Goal: Check status

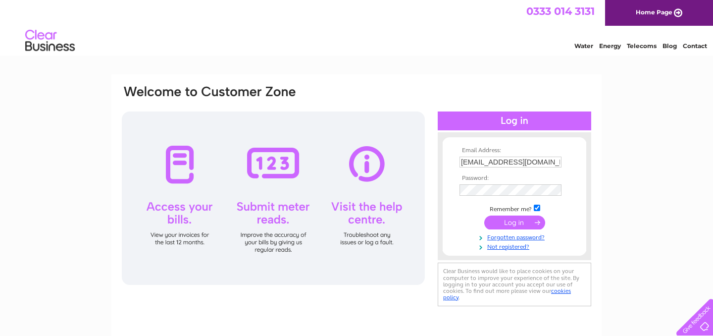
click at [525, 223] on input "submit" at bounding box center [514, 222] width 61 height 14
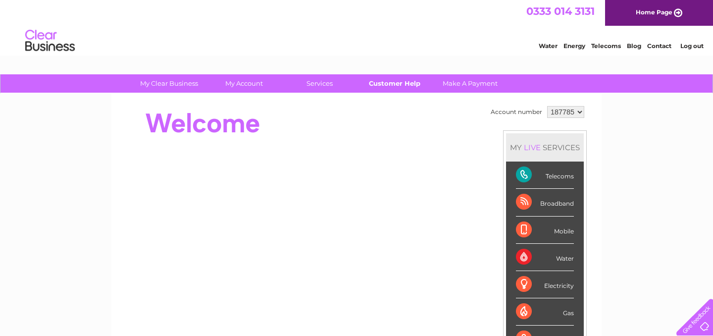
click at [405, 84] on link "Customer Help" at bounding box center [395, 83] width 82 height 18
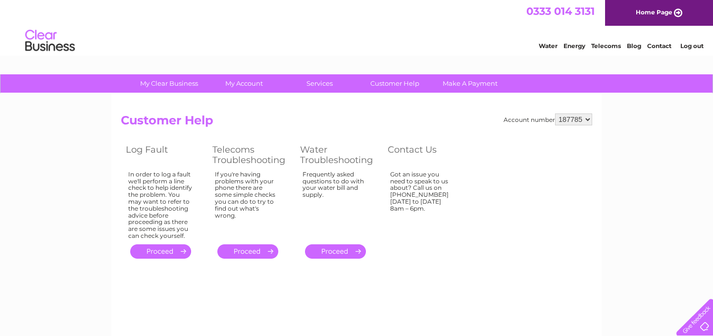
click at [161, 248] on link "." at bounding box center [160, 251] width 61 height 14
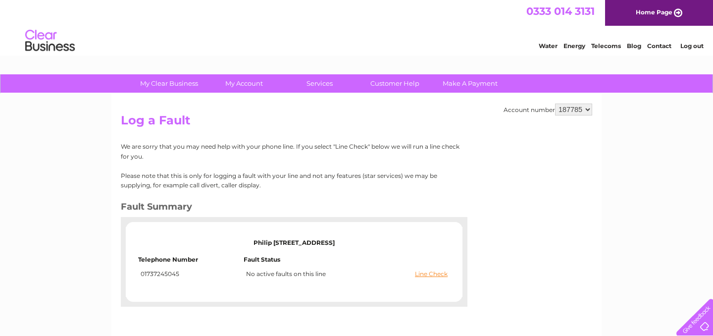
click at [207, 177] on p "Please note that this is only for logging a fault with your line and not any fe…" at bounding box center [290, 180] width 339 height 19
